Goal: Task Accomplishment & Management: Use online tool/utility

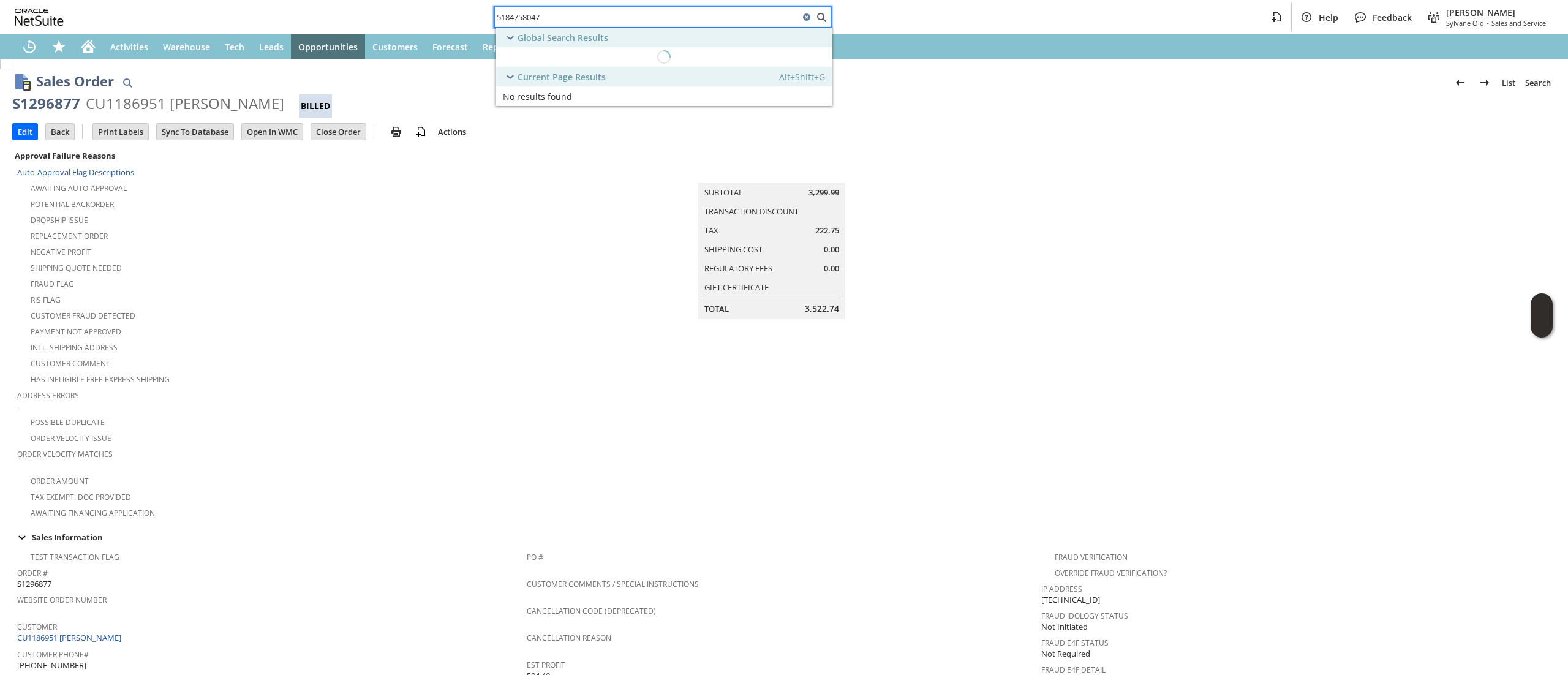
scroll to position [576, 0]
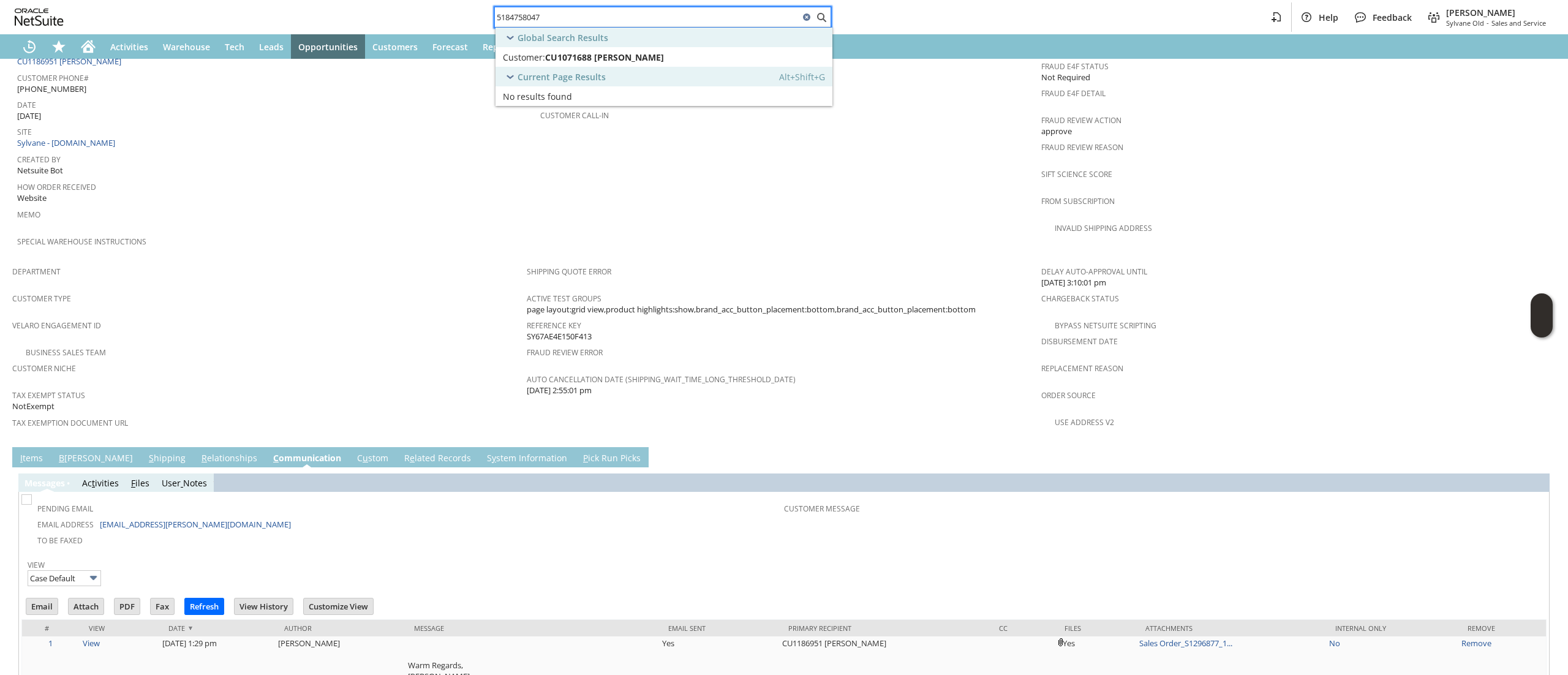
type input "5184758047"
click at [624, 61] on span "CU1071688 [PERSON_NAME]" at bounding box center [605, 57] width 119 height 12
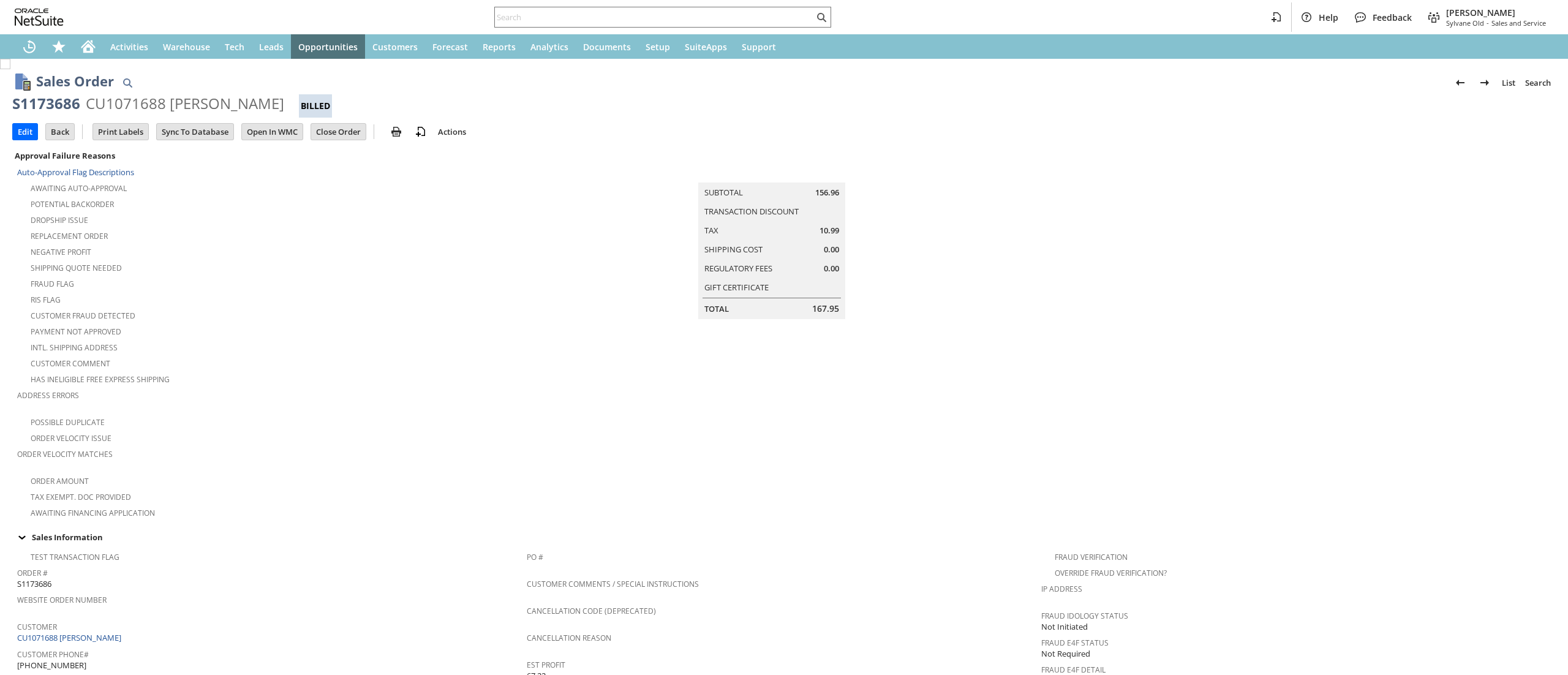
scroll to position [669, 0]
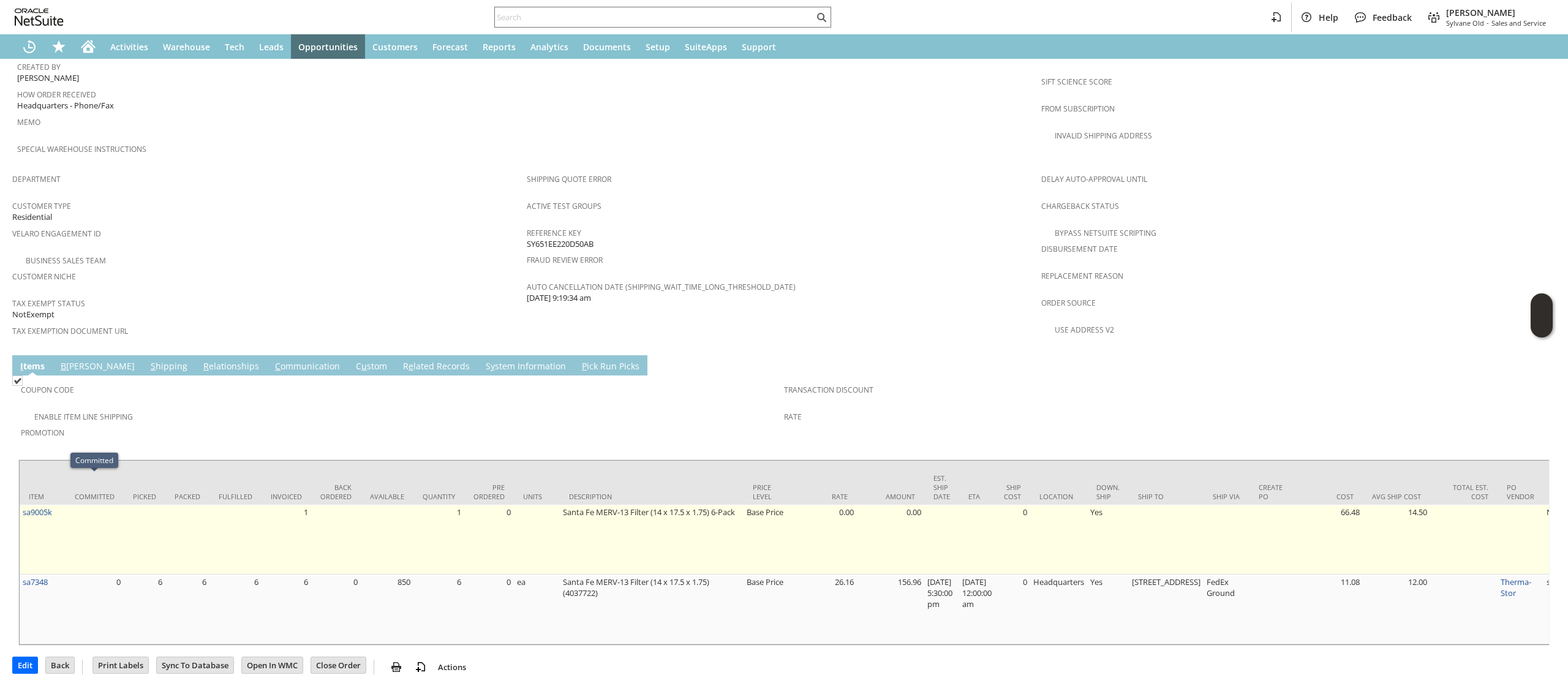
click at [62, 504] on td "sa9005k" at bounding box center [43, 539] width 46 height 69
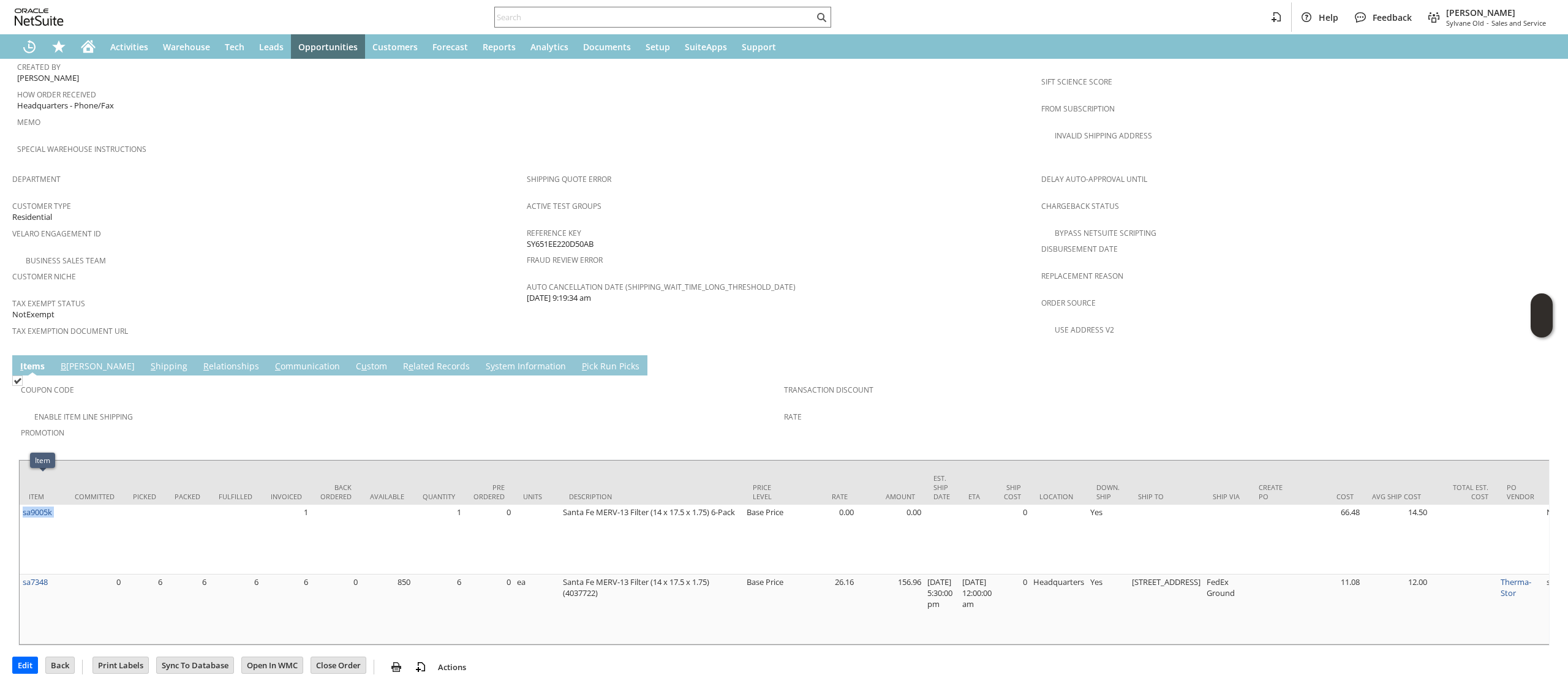
copy tr "sa9005k"
click at [518, 19] on input "text" at bounding box center [654, 17] width 319 height 15
paste input "8132053334"
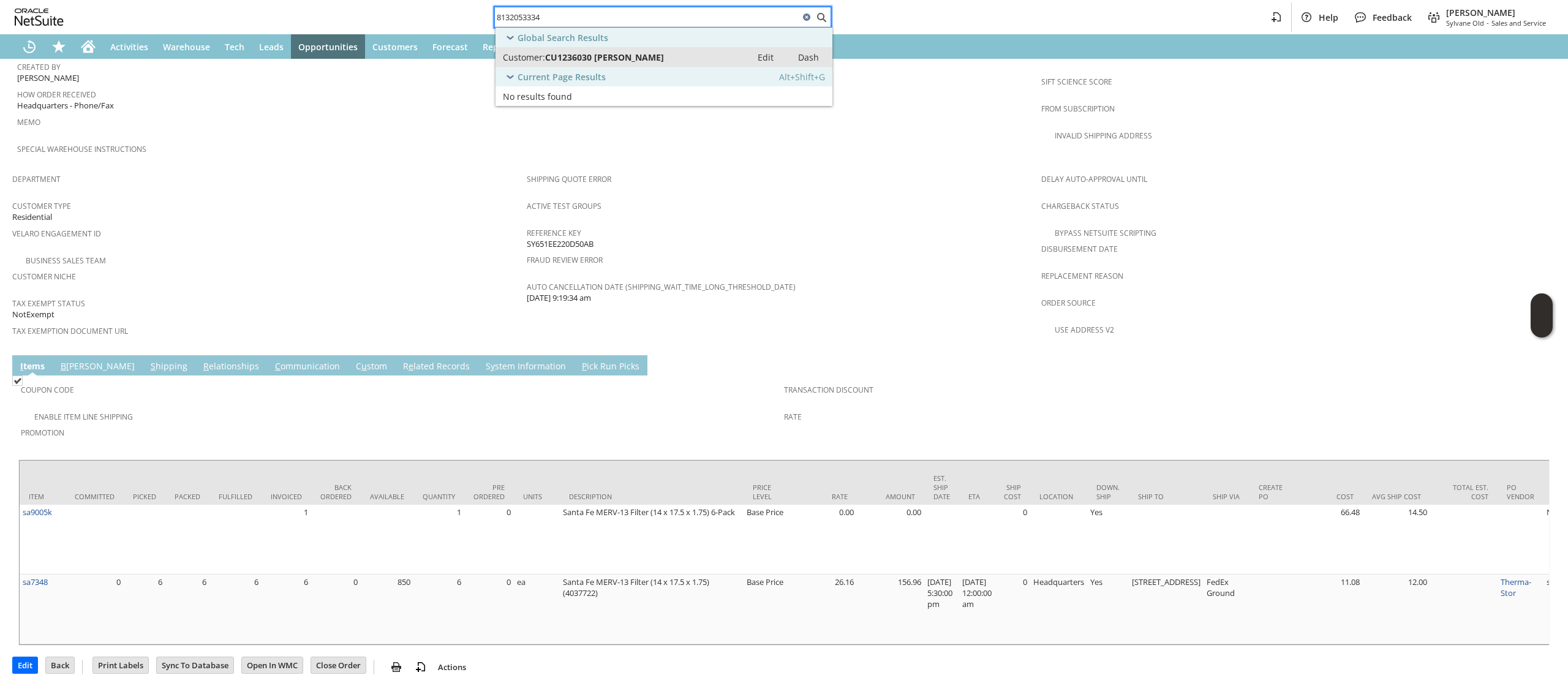
type input "8132053334"
click at [648, 61] on span "CU1236030 [PERSON_NAME]" at bounding box center [605, 57] width 119 height 12
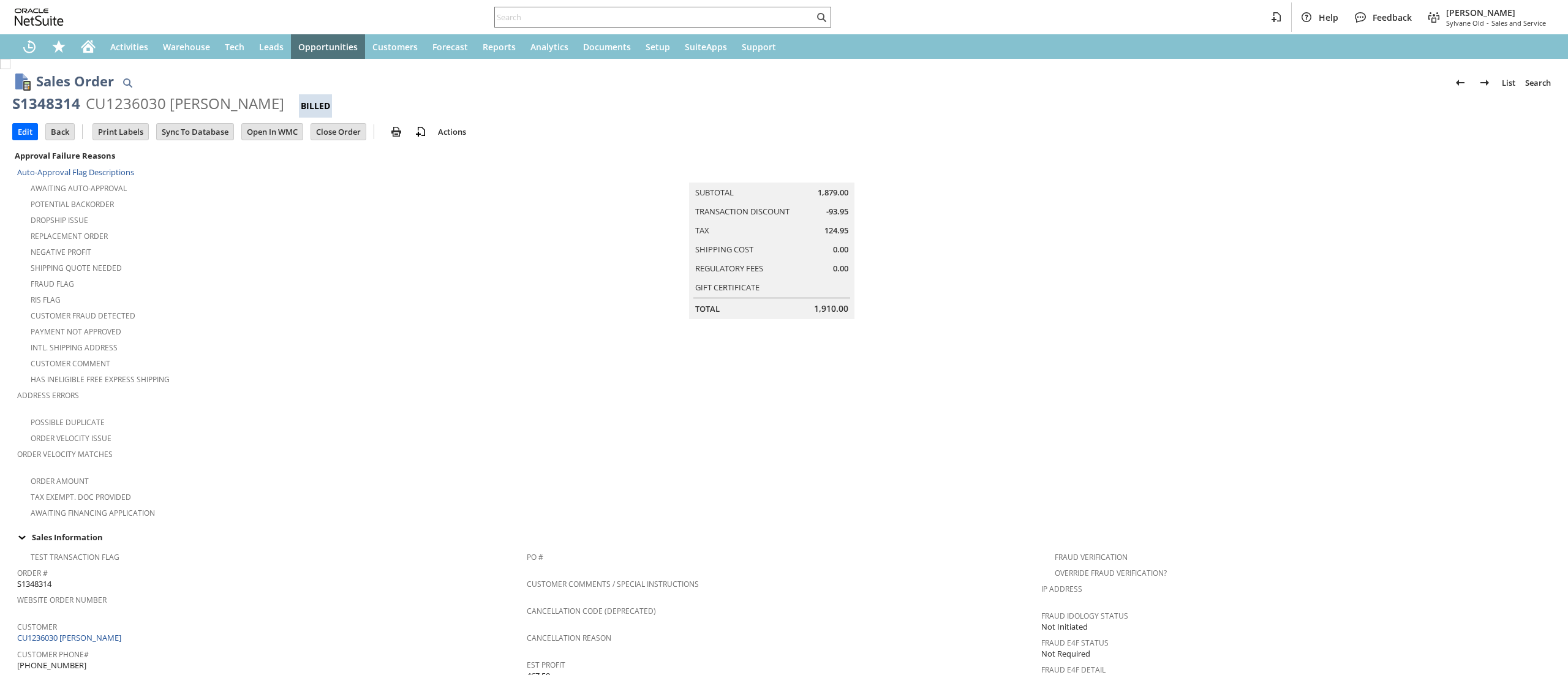
scroll to position [600, 0]
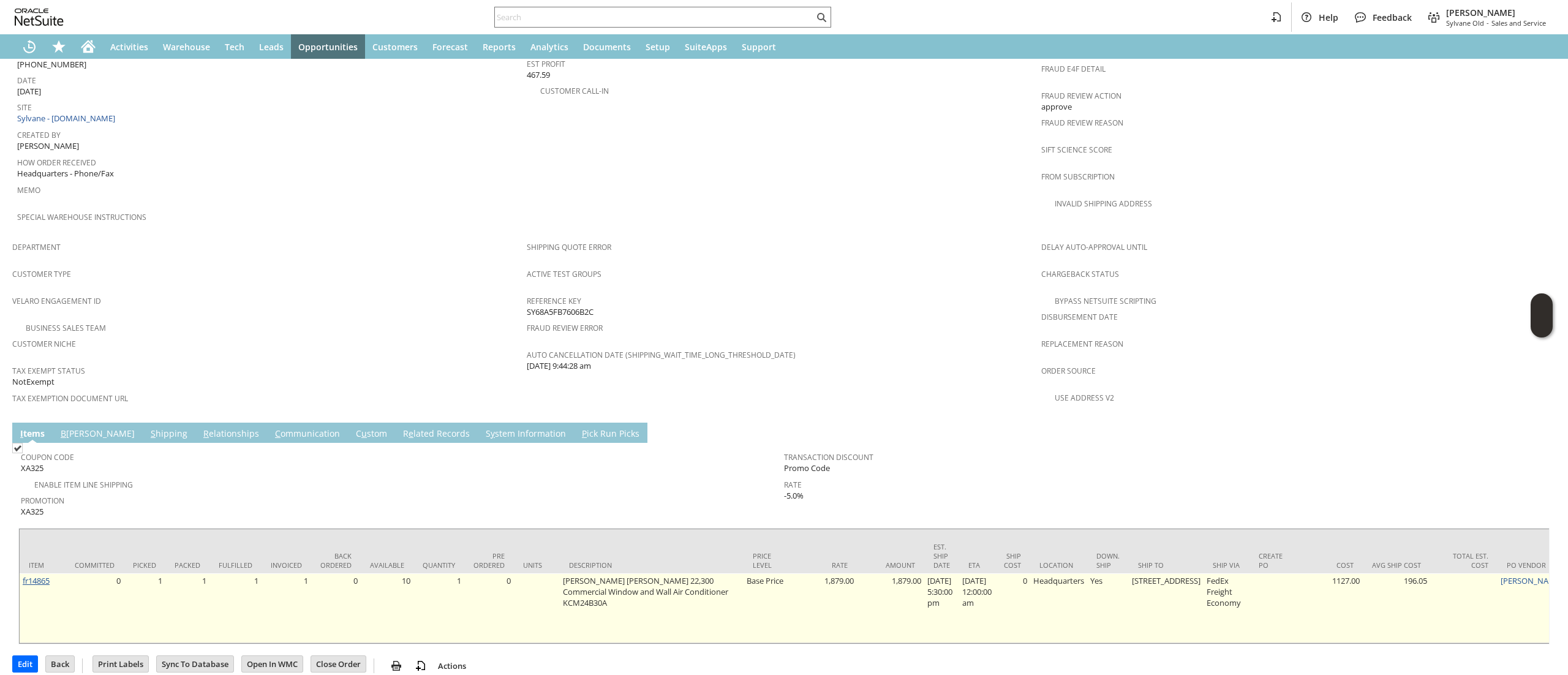
click at [35, 575] on link "fr14865" at bounding box center [36, 580] width 27 height 11
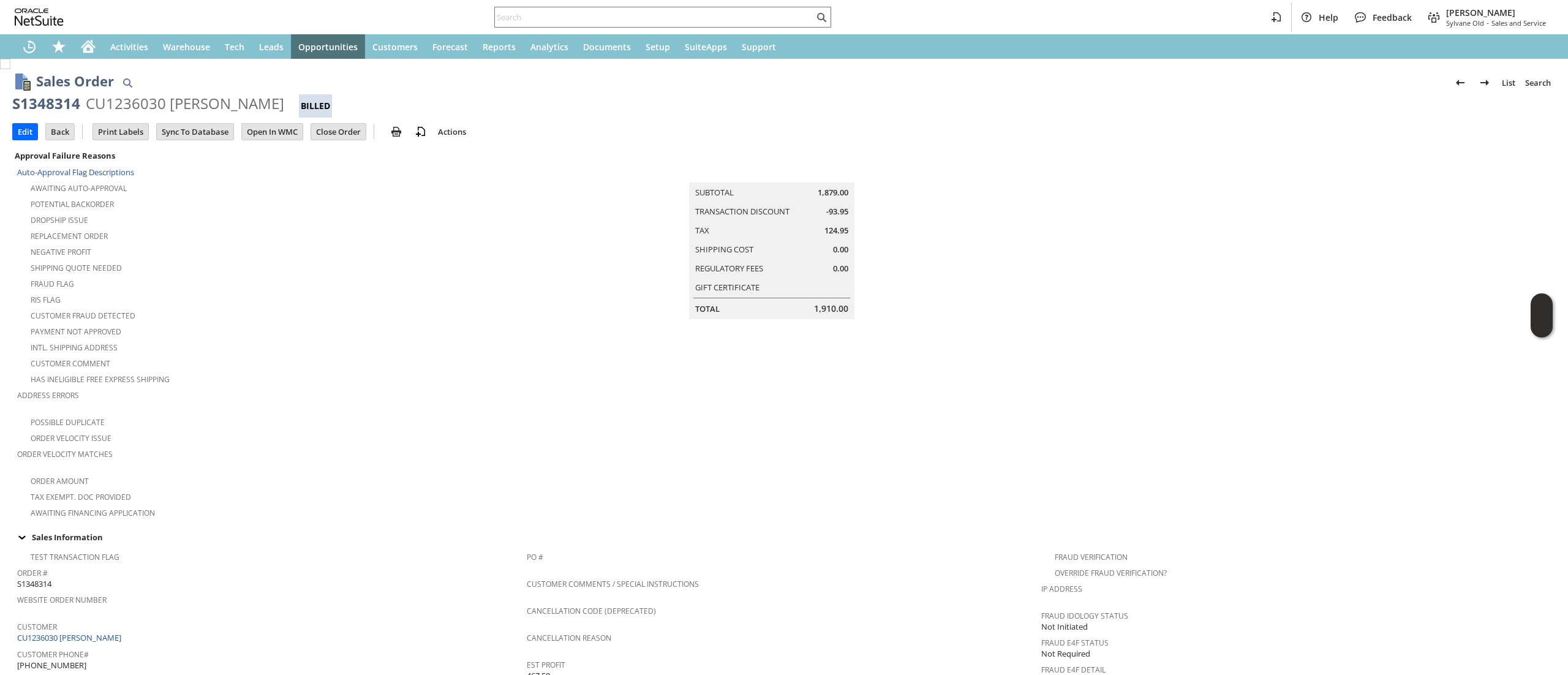
scroll to position [600, 0]
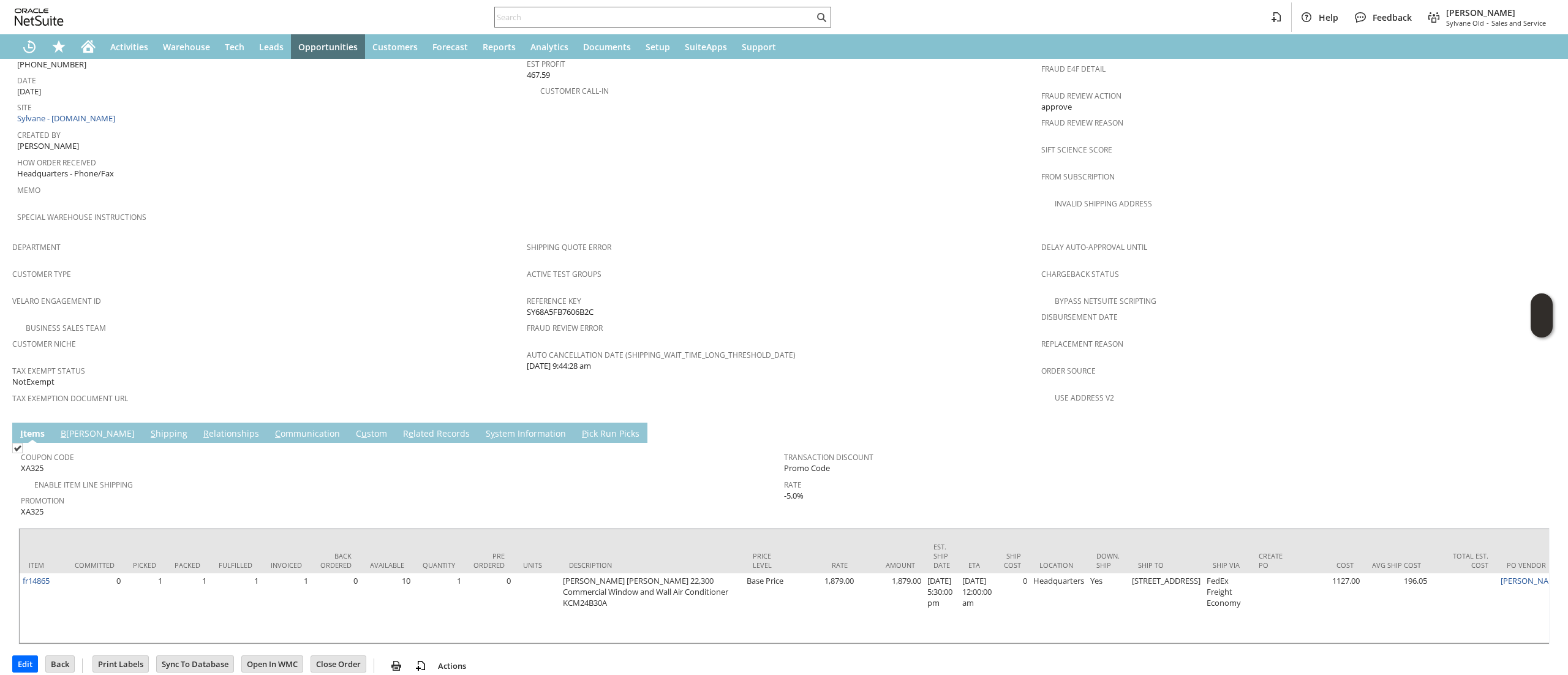
click at [400, 428] on link "R e lated Records" at bounding box center [437, 434] width 73 height 13
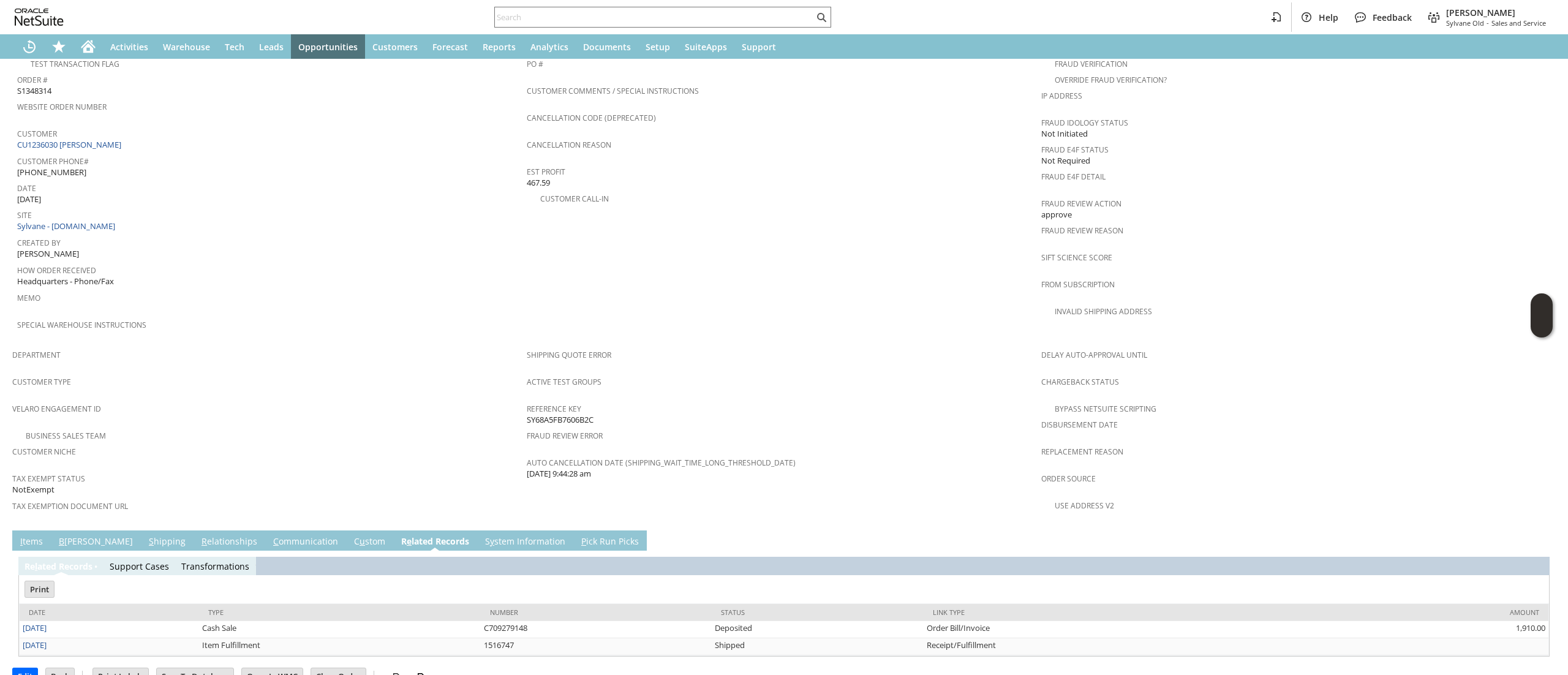
scroll to position [0, 0]
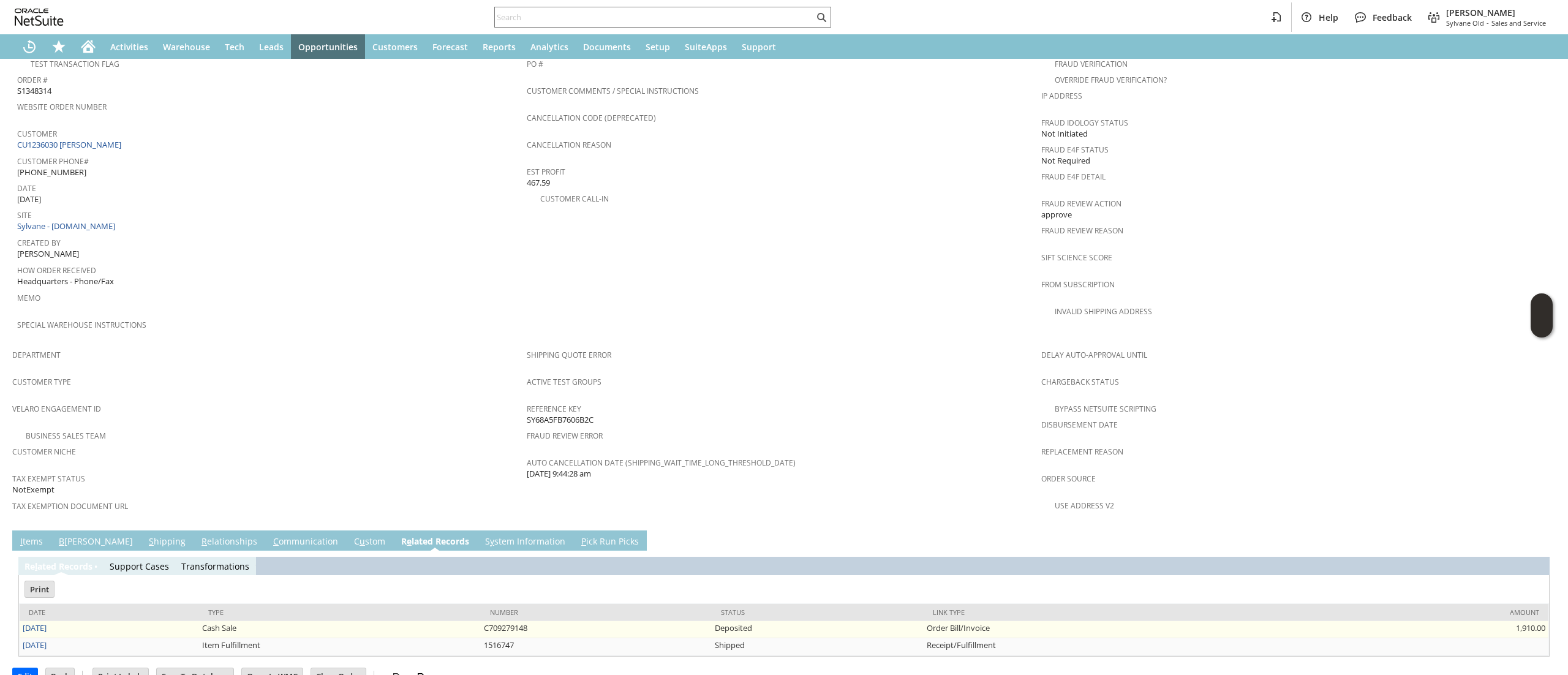
click at [65, 621] on td "8/20/2025" at bounding box center [109, 629] width 180 height 17
click at [46, 622] on link "8/20/2025" at bounding box center [34, 627] width 24 height 11
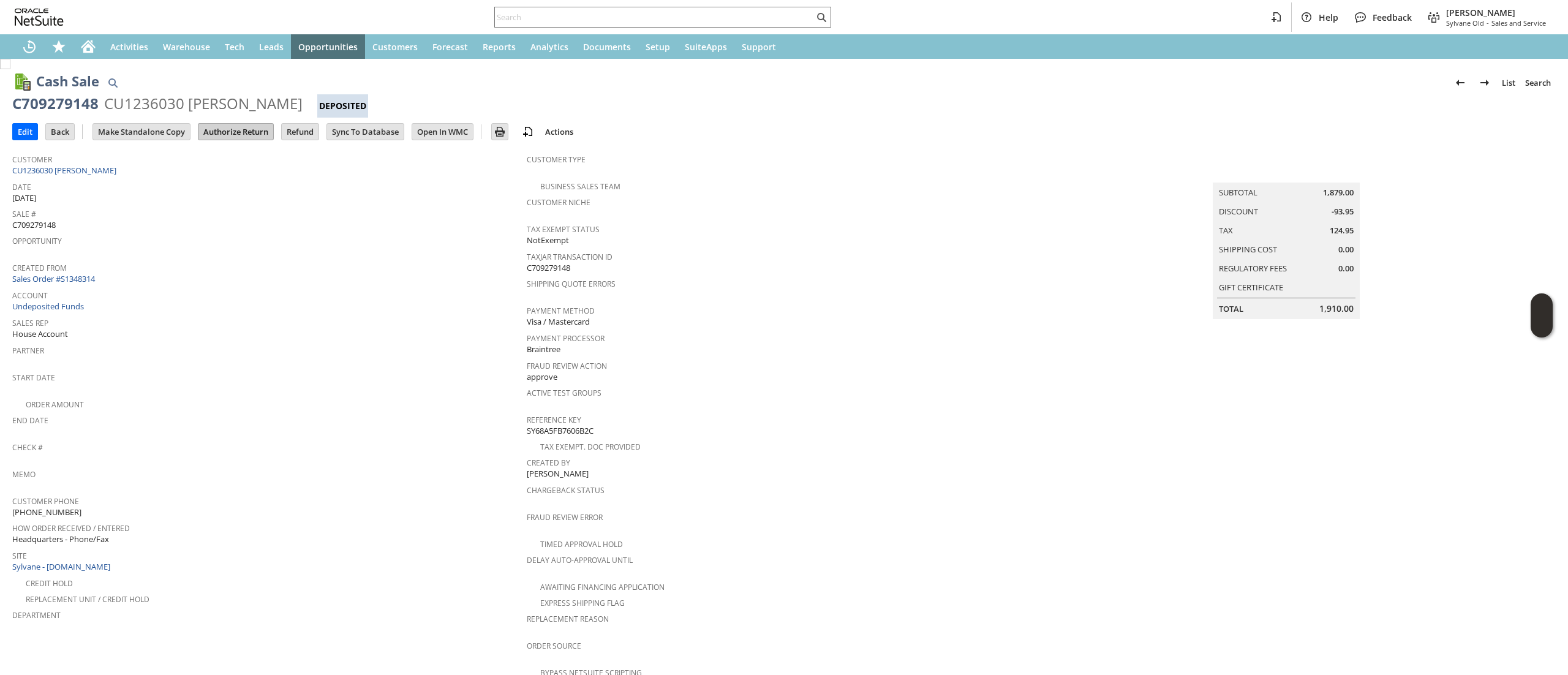
click at [266, 133] on input "Authorize Return" at bounding box center [236, 132] width 75 height 16
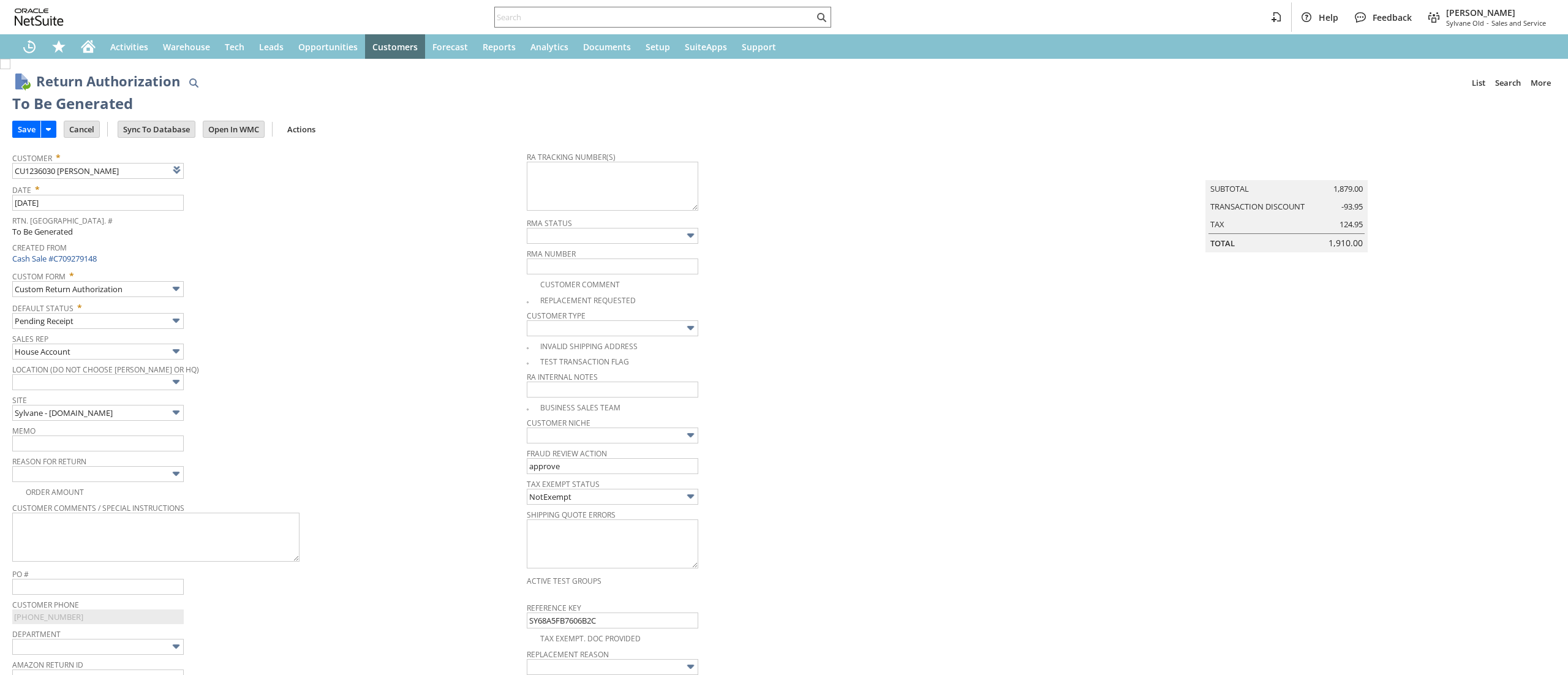
scroll to position [558, 0]
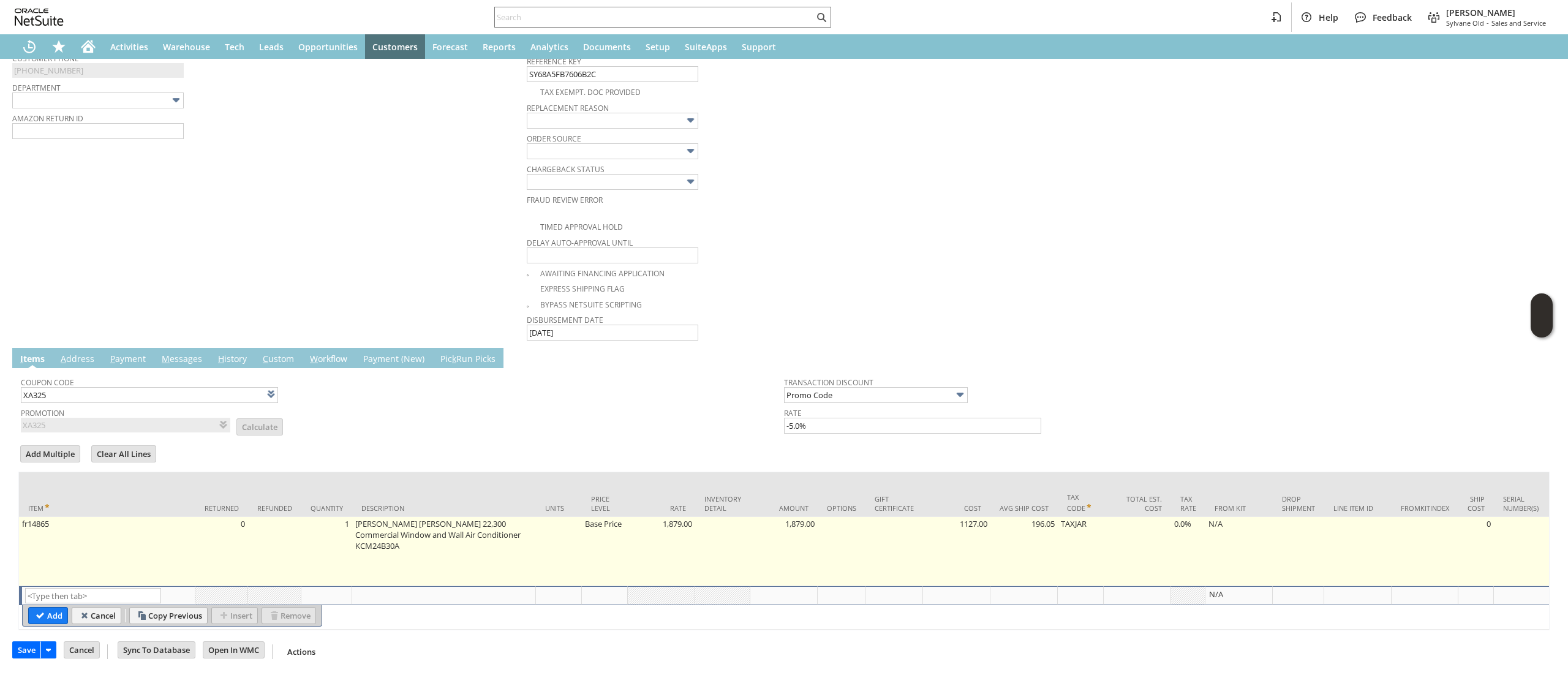
click at [582, 517] on td at bounding box center [559, 551] width 46 height 69
type input "fr14865"
type input "OK"
type input "Make Copy"
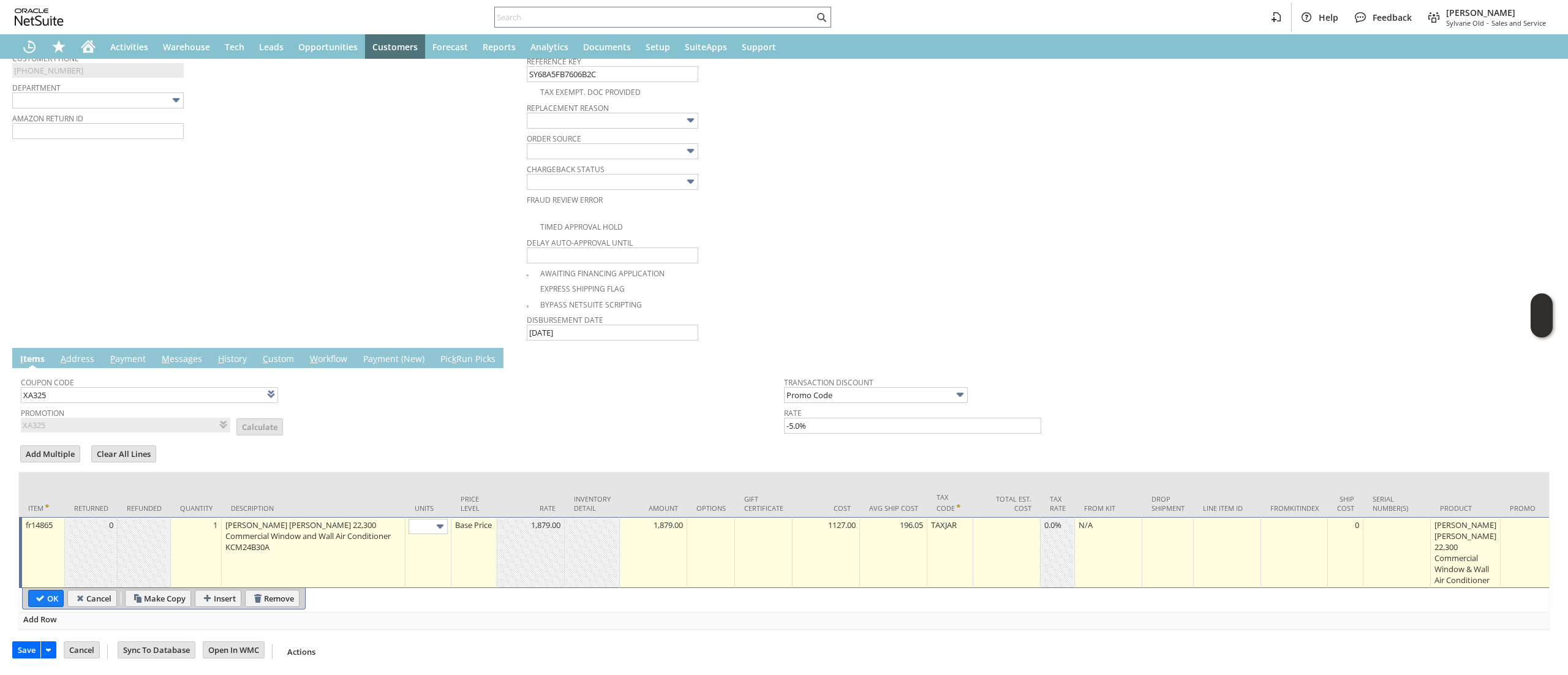
click at [468, 530] on div "Base Price" at bounding box center [474, 525] width 39 height 12
click at [466, 524] on input "Base Price" at bounding box center [474, 526] width 39 height 15
type input "Custom"
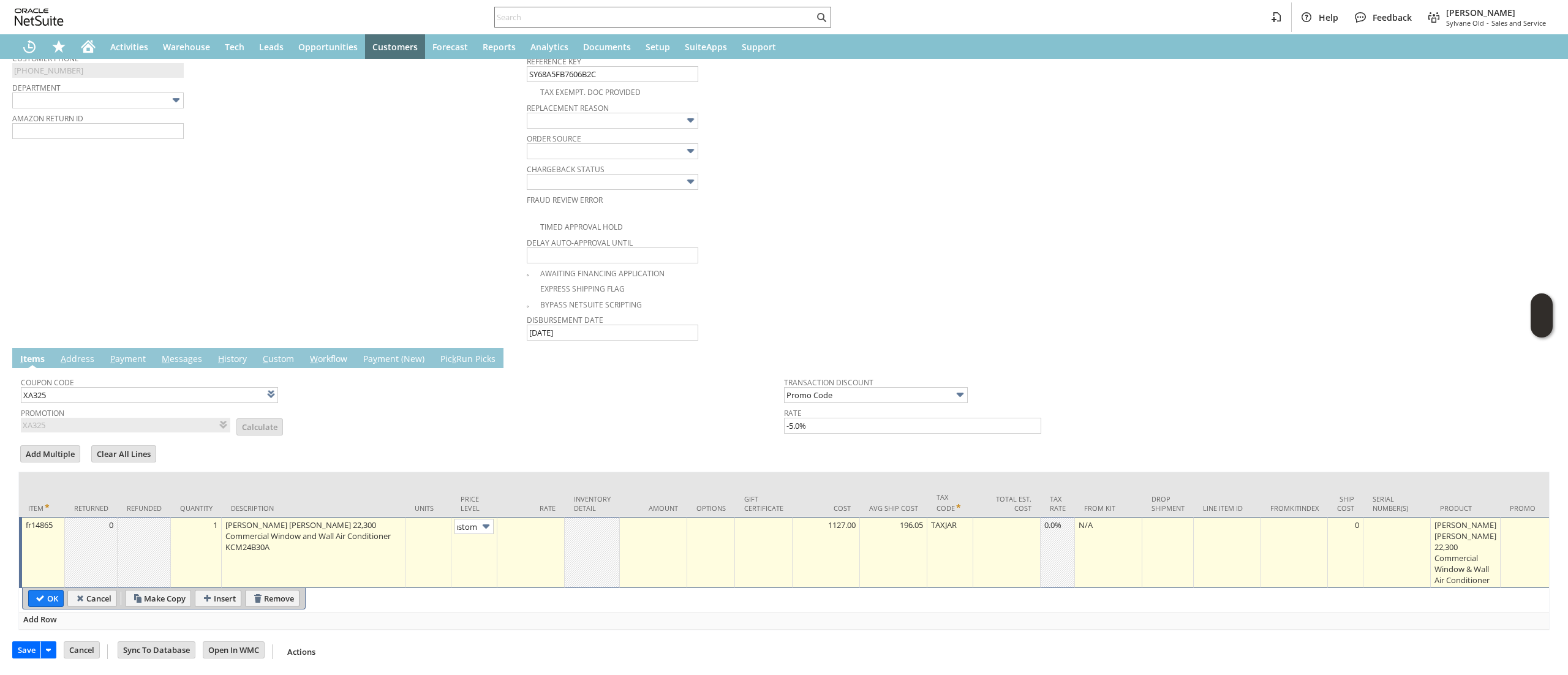
click at [506, 555] on td at bounding box center [531, 552] width 68 height 71
type input "0.00"
click at [49, 591] on input "OK" at bounding box center [45, 599] width 35 height 16
type input "Add"
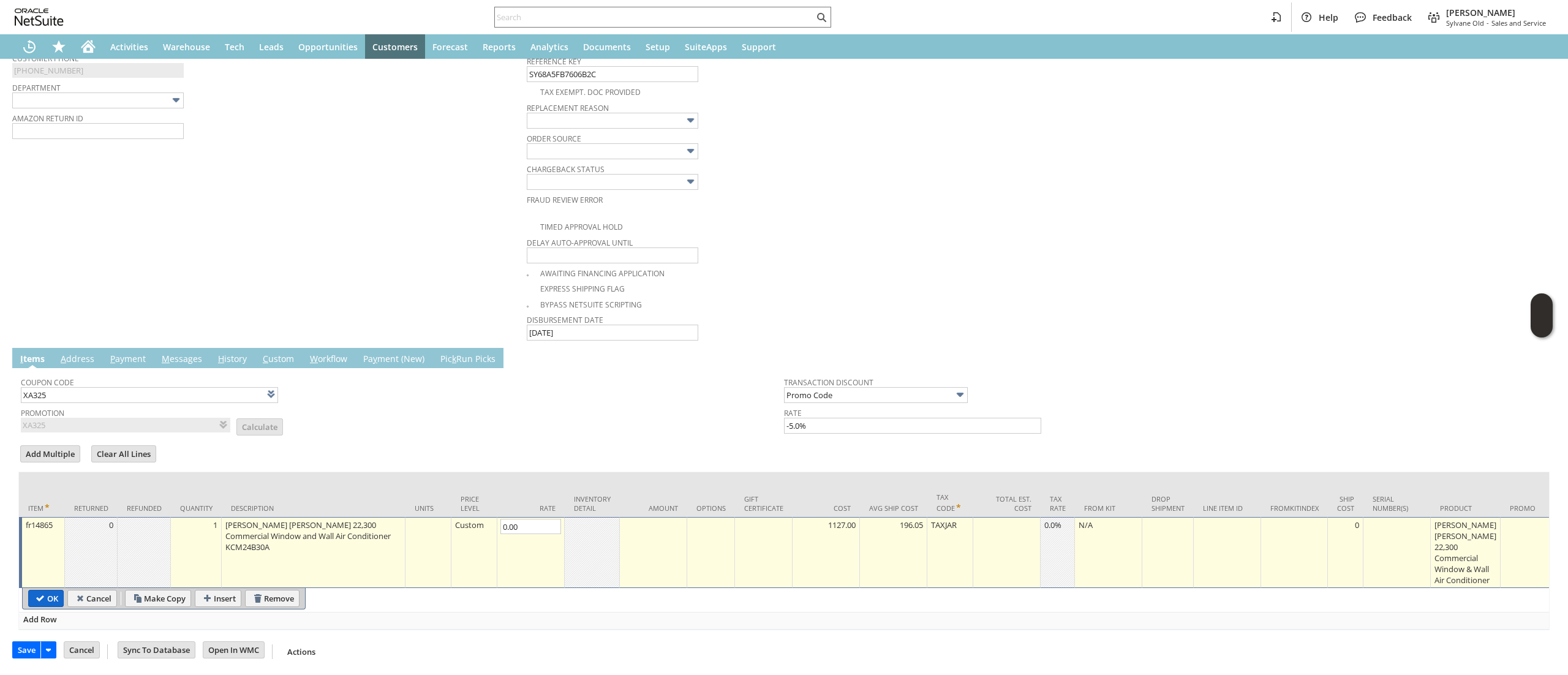
type input "Copy Previous"
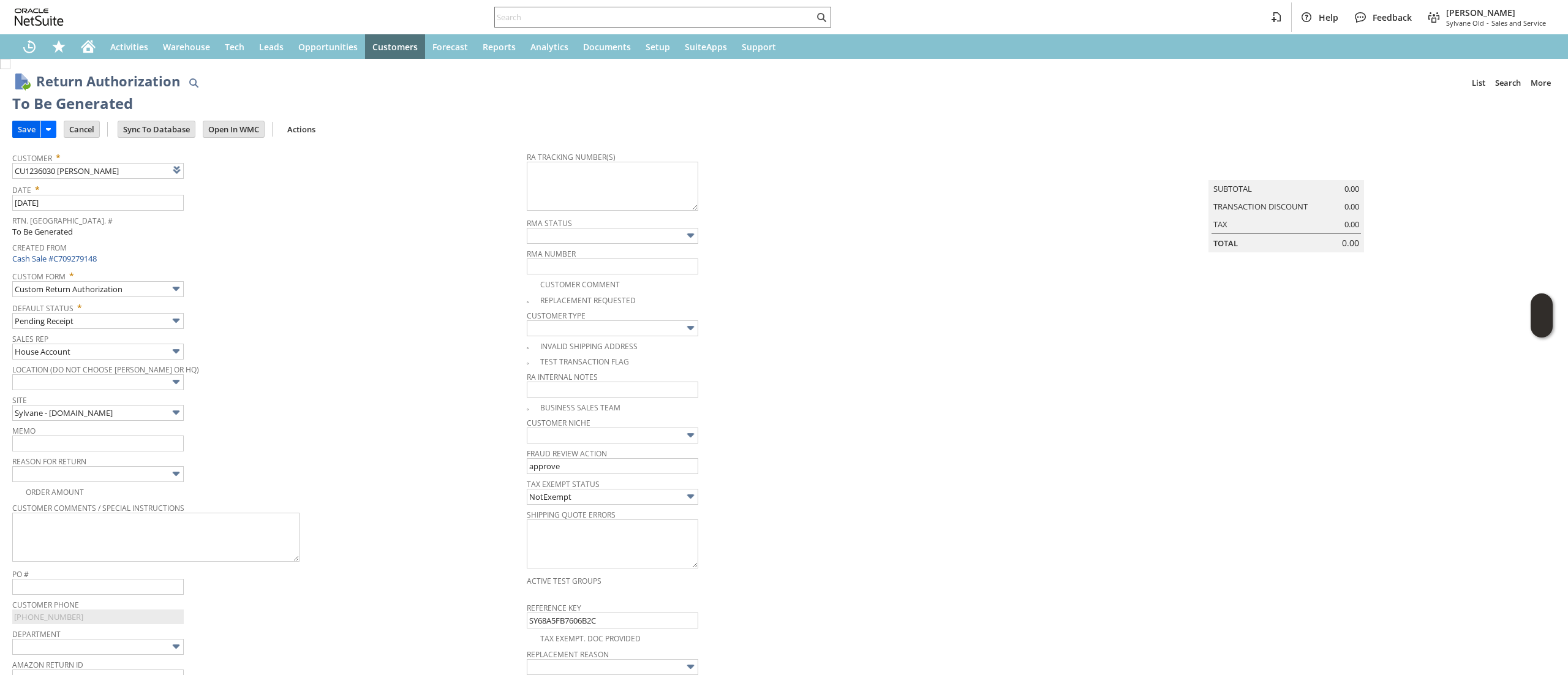
click at [22, 121] on td "Save" at bounding box center [27, 129] width 28 height 17
click at [23, 127] on input "Save" at bounding box center [26, 129] width 28 height 16
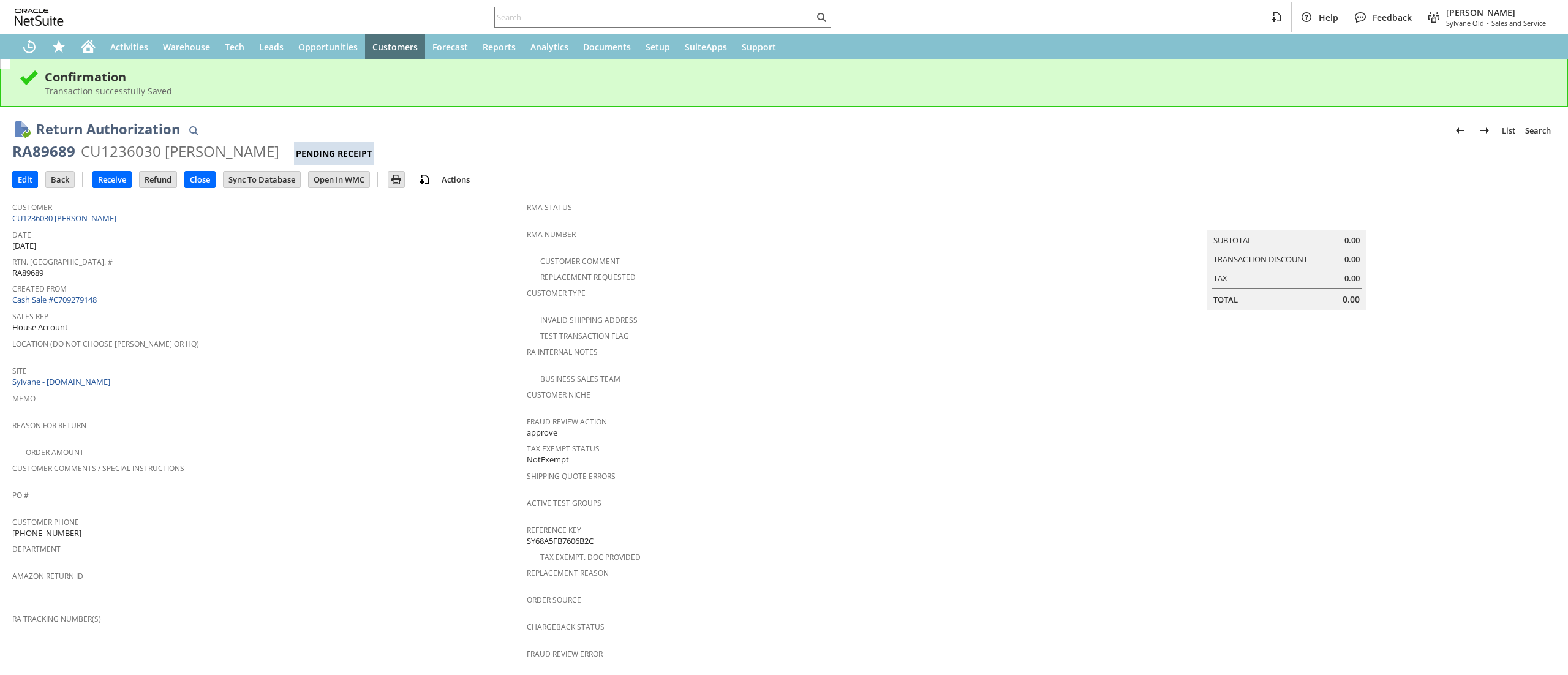
click at [101, 218] on link "CU1236030 [PERSON_NAME]" at bounding box center [66, 218] width 107 height 11
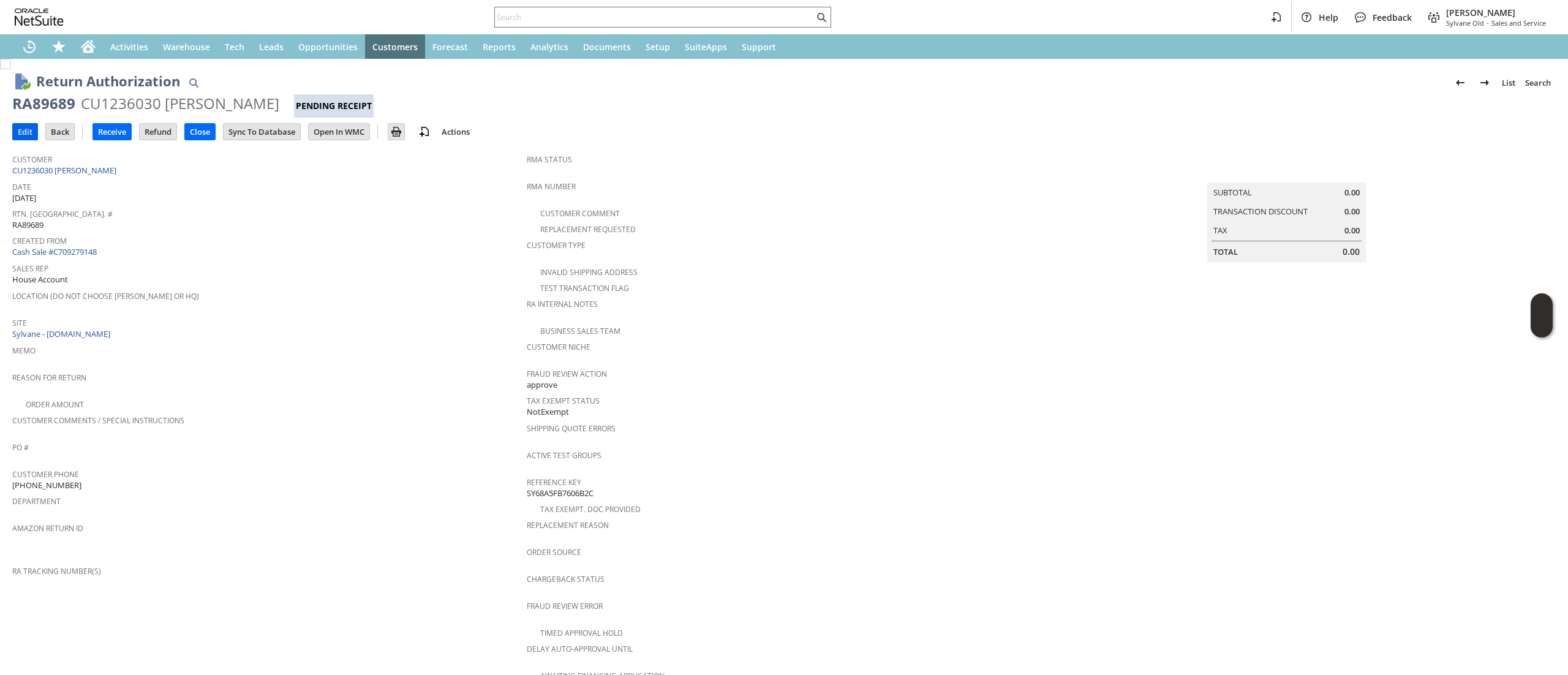
click at [29, 131] on input "Edit" at bounding box center [25, 132] width 25 height 16
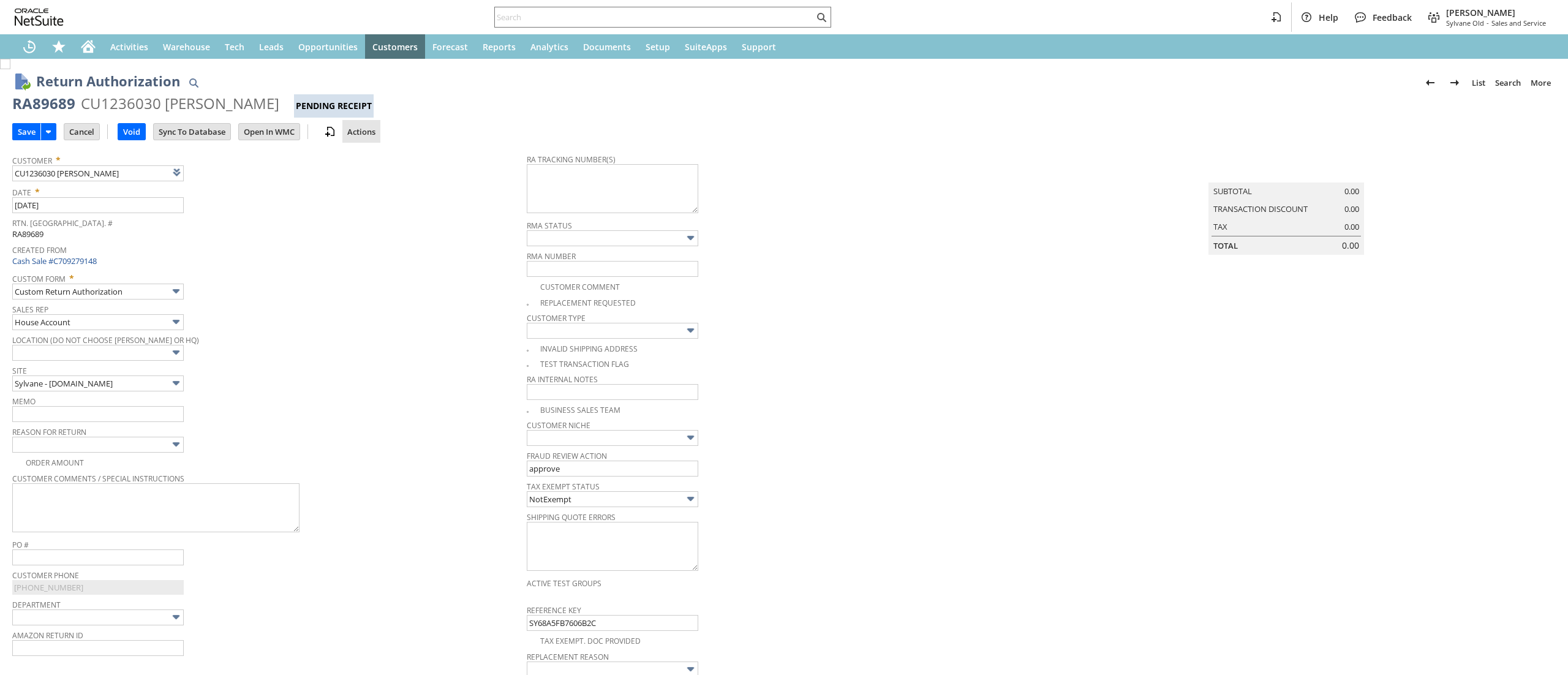
type input "Add"
type input "Copy Previous"
